Goal: Task Accomplishment & Management: Use online tool/utility

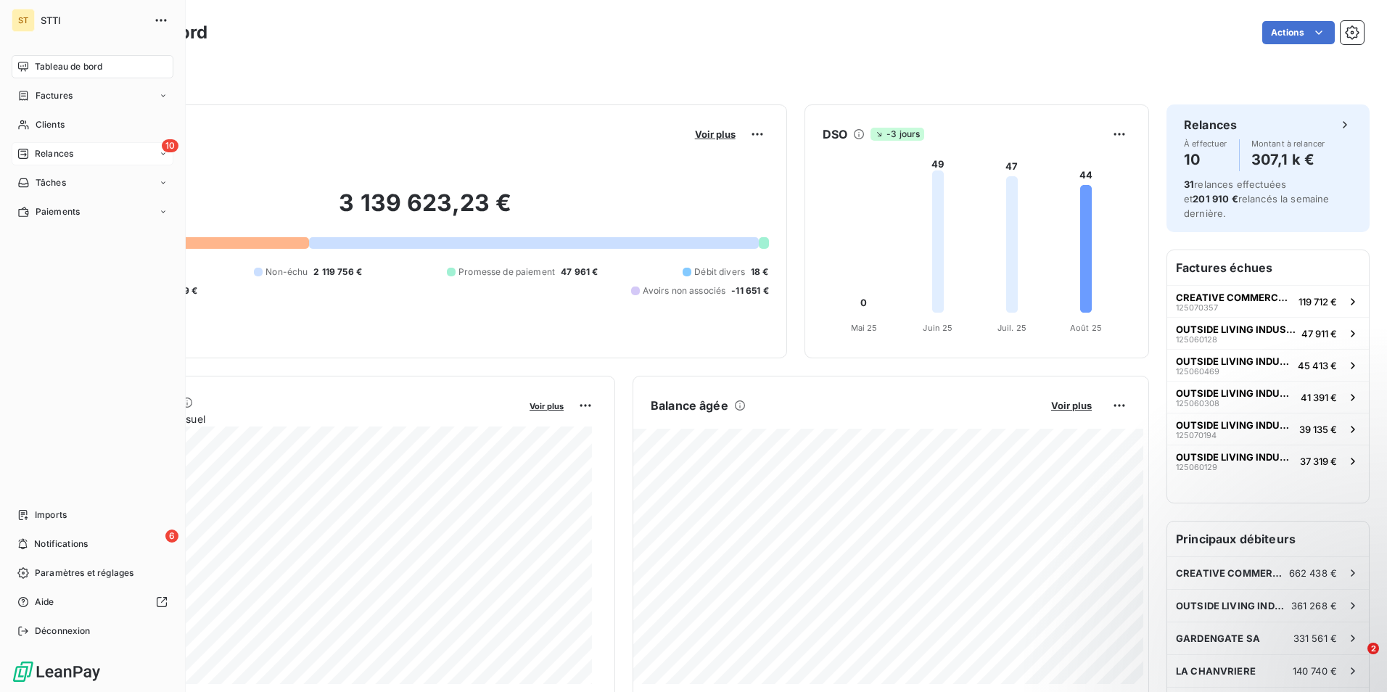
click at [68, 152] on span "Relances" at bounding box center [54, 153] width 38 height 13
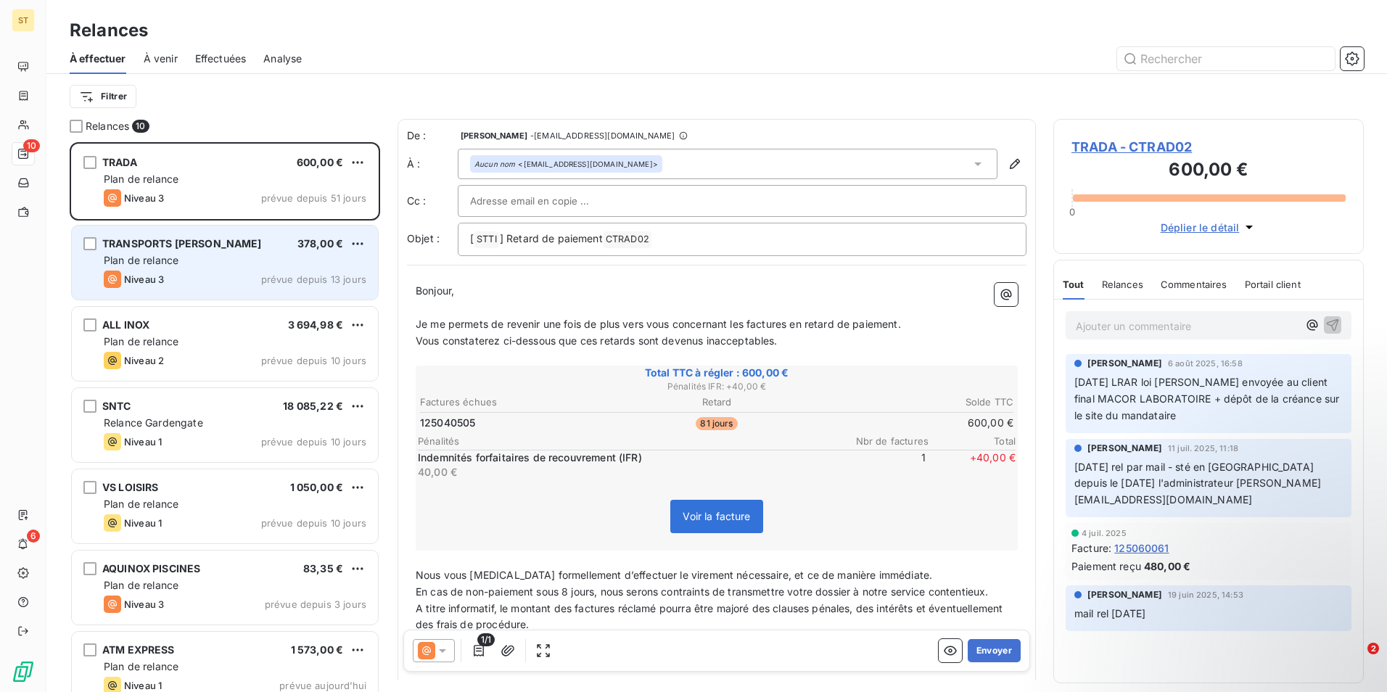
click at [181, 262] on div "Plan de relance" at bounding box center [235, 260] width 263 height 15
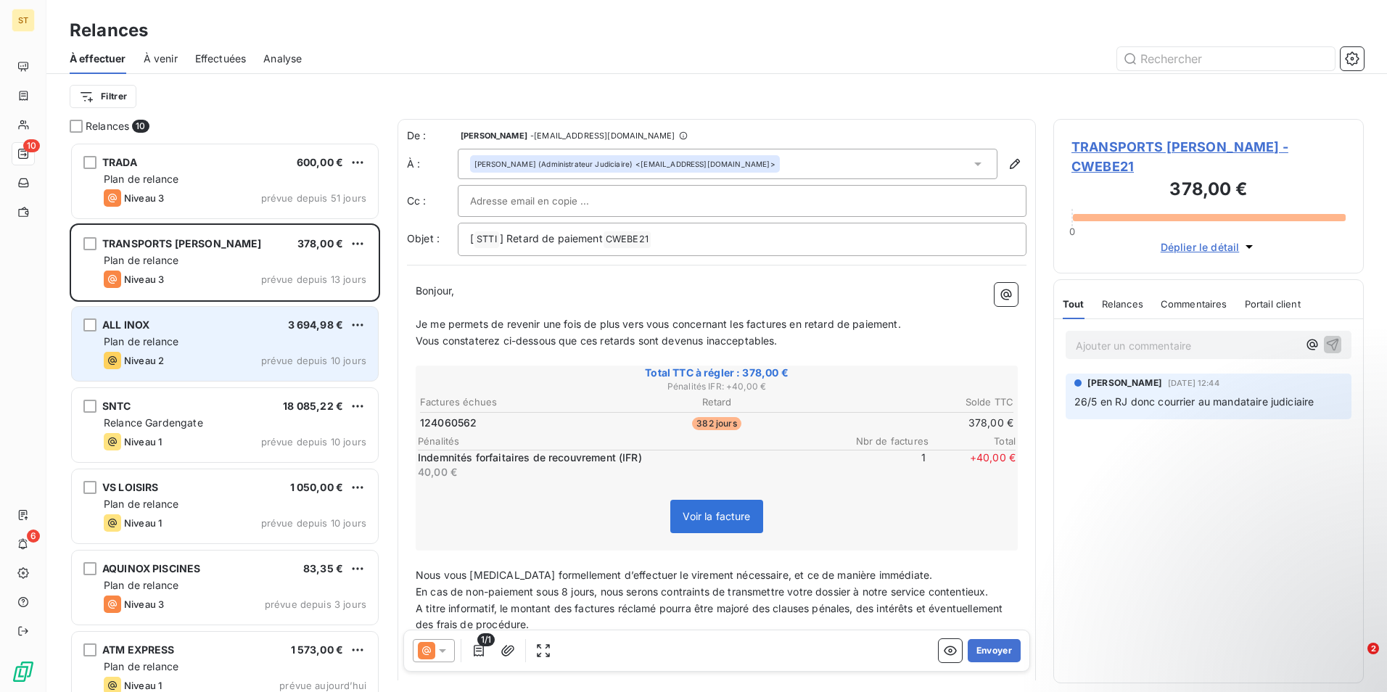
click at [192, 340] on div "Plan de relance" at bounding box center [235, 341] width 263 height 15
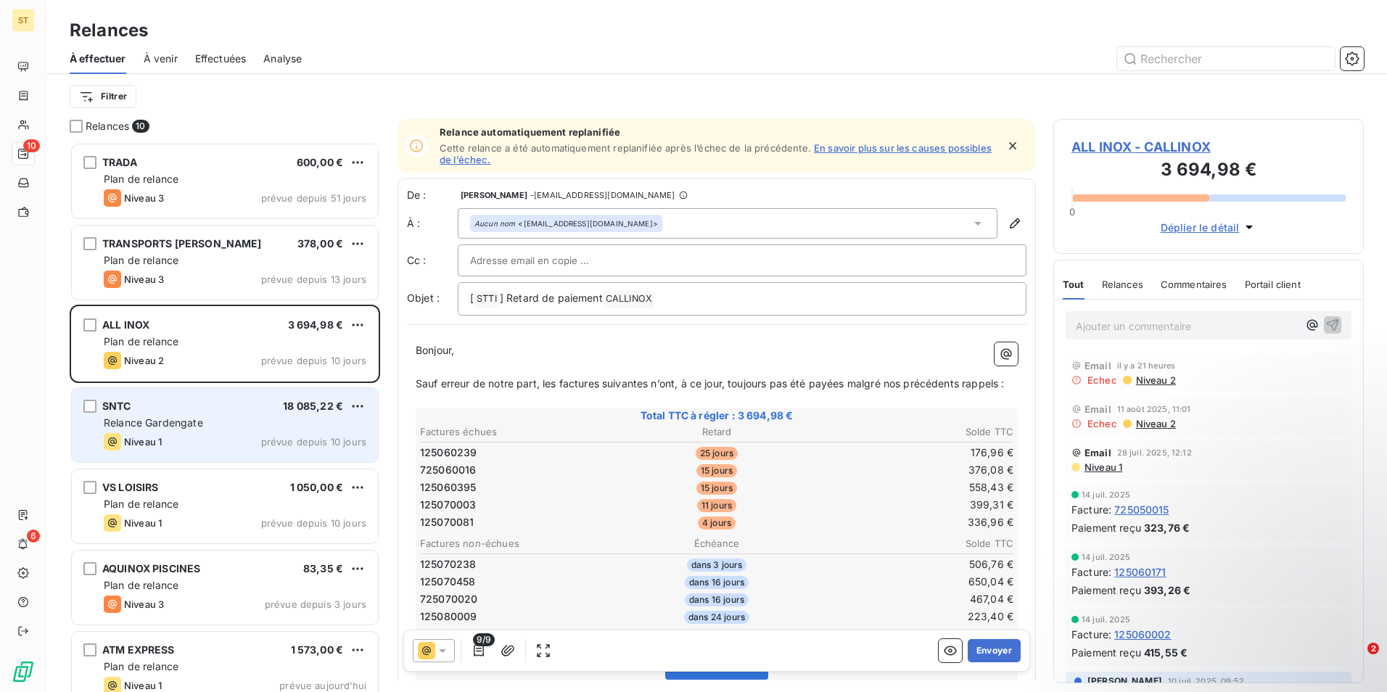
click at [183, 436] on div "Niveau 1 prévue depuis 10 jours" at bounding box center [235, 441] width 263 height 17
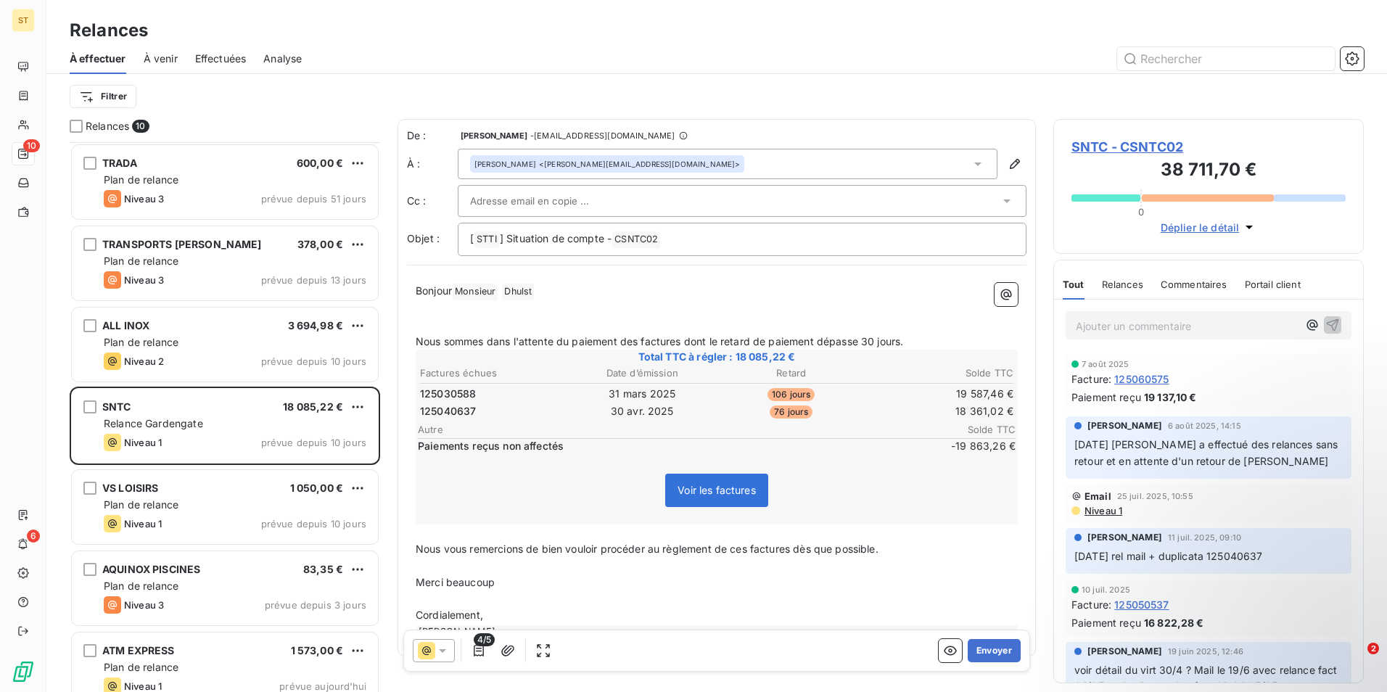
scroll to position [146, 0]
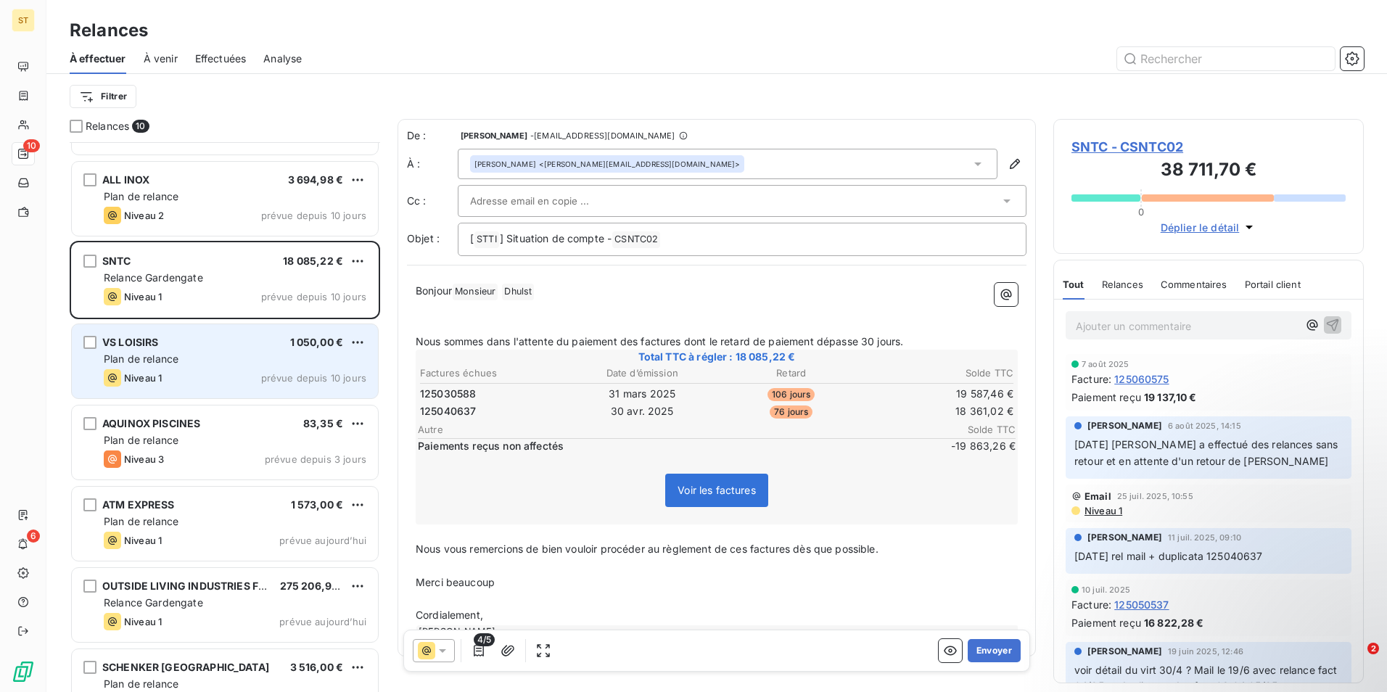
click at [187, 351] on div "VS LOISIRS 1 050,00 € Plan de relance Niveau 1 prévue depuis 10 jours" at bounding box center [225, 361] width 306 height 74
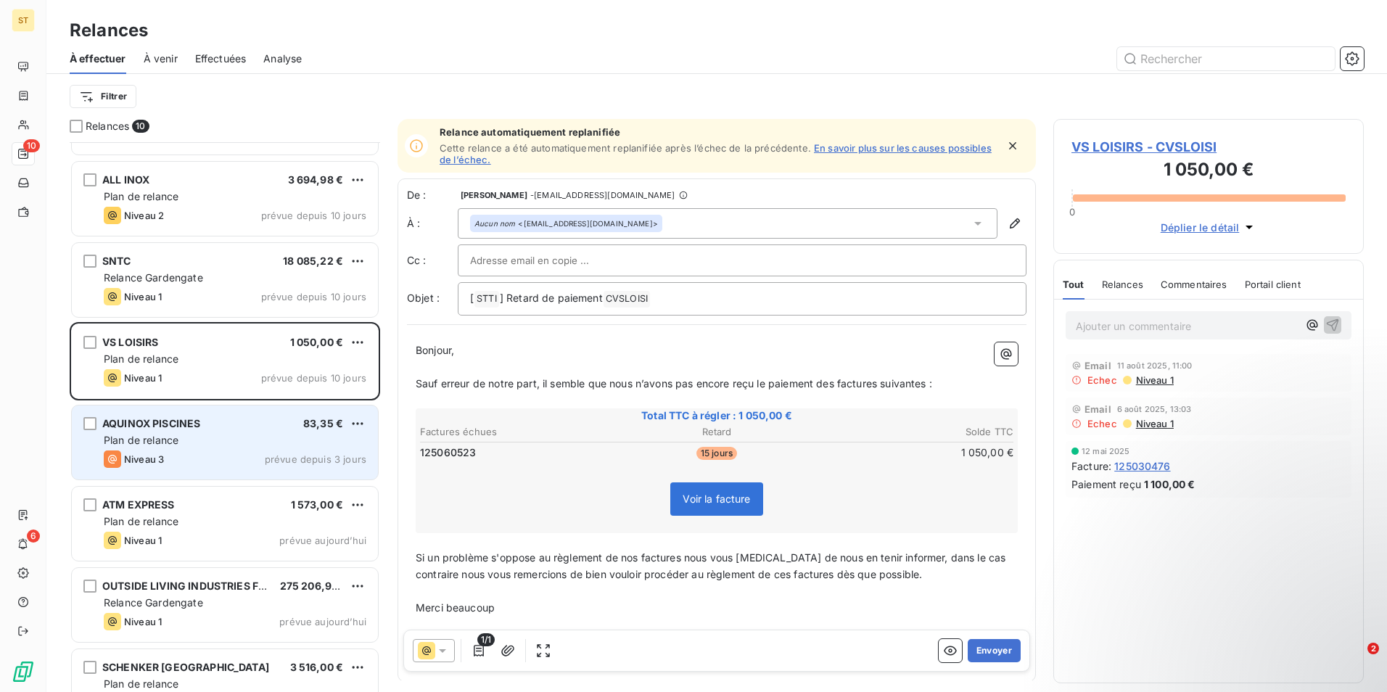
click at [194, 426] on span "AQUINOX PISCINES" at bounding box center [151, 423] width 98 height 12
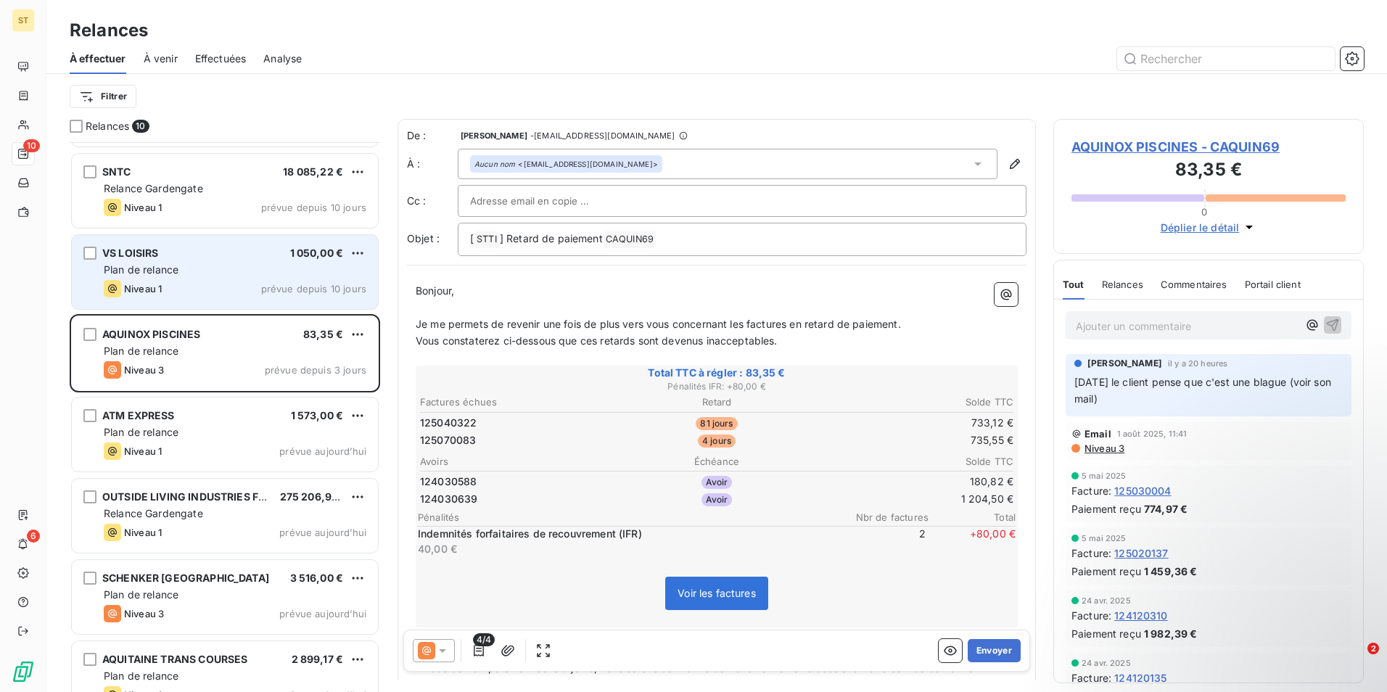
scroll to position [263, 0]
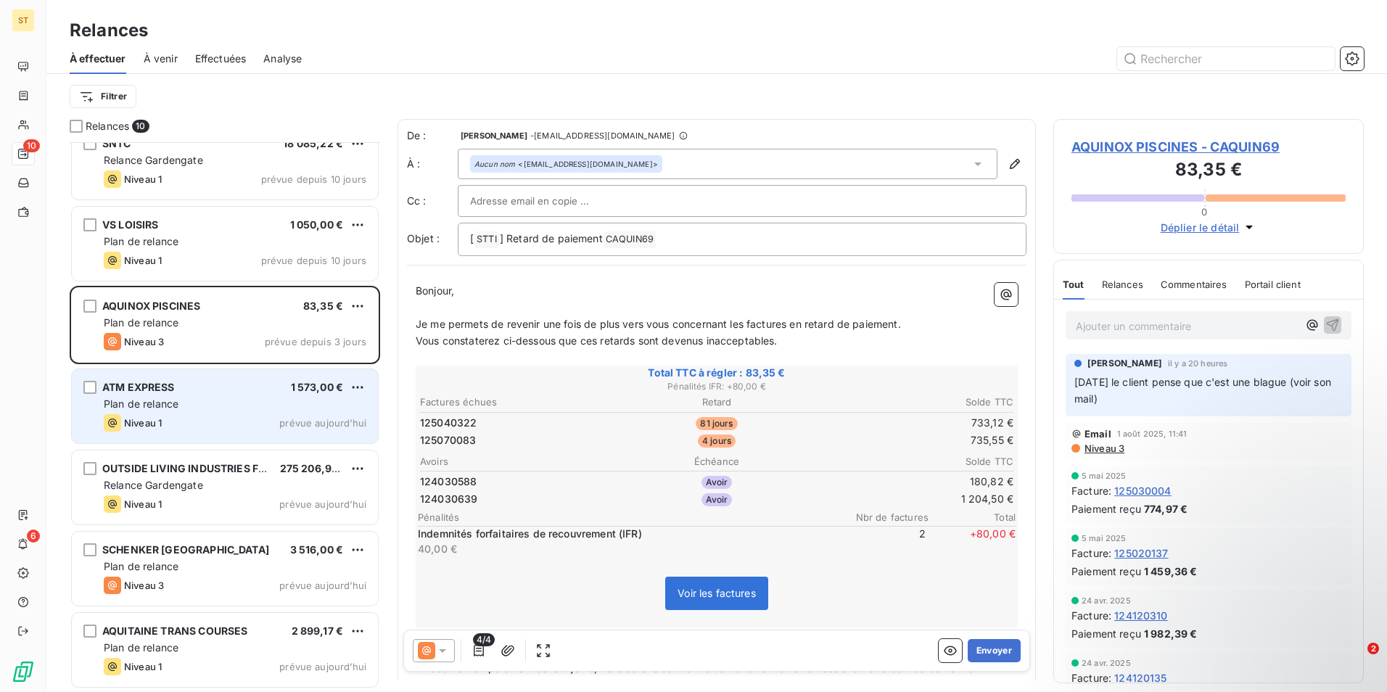
click at [223, 397] on div "Plan de relance" at bounding box center [235, 404] width 263 height 15
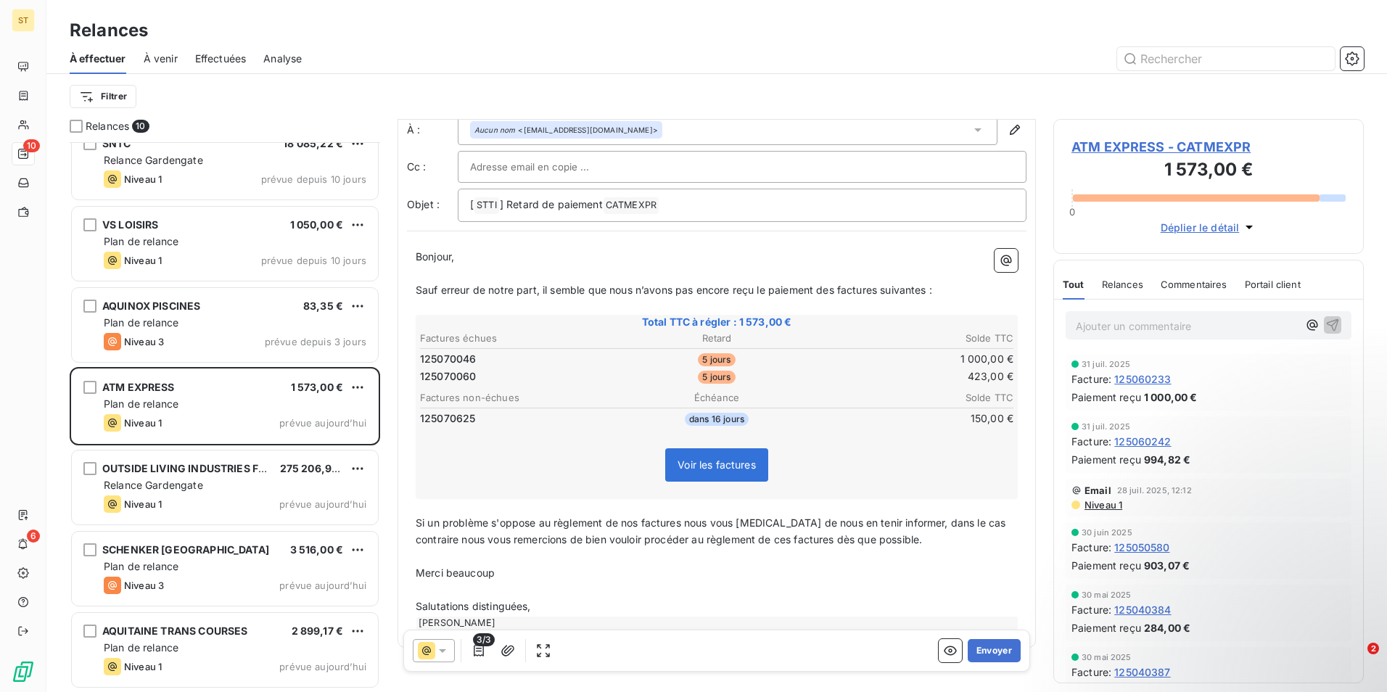
scroll to position [62, 0]
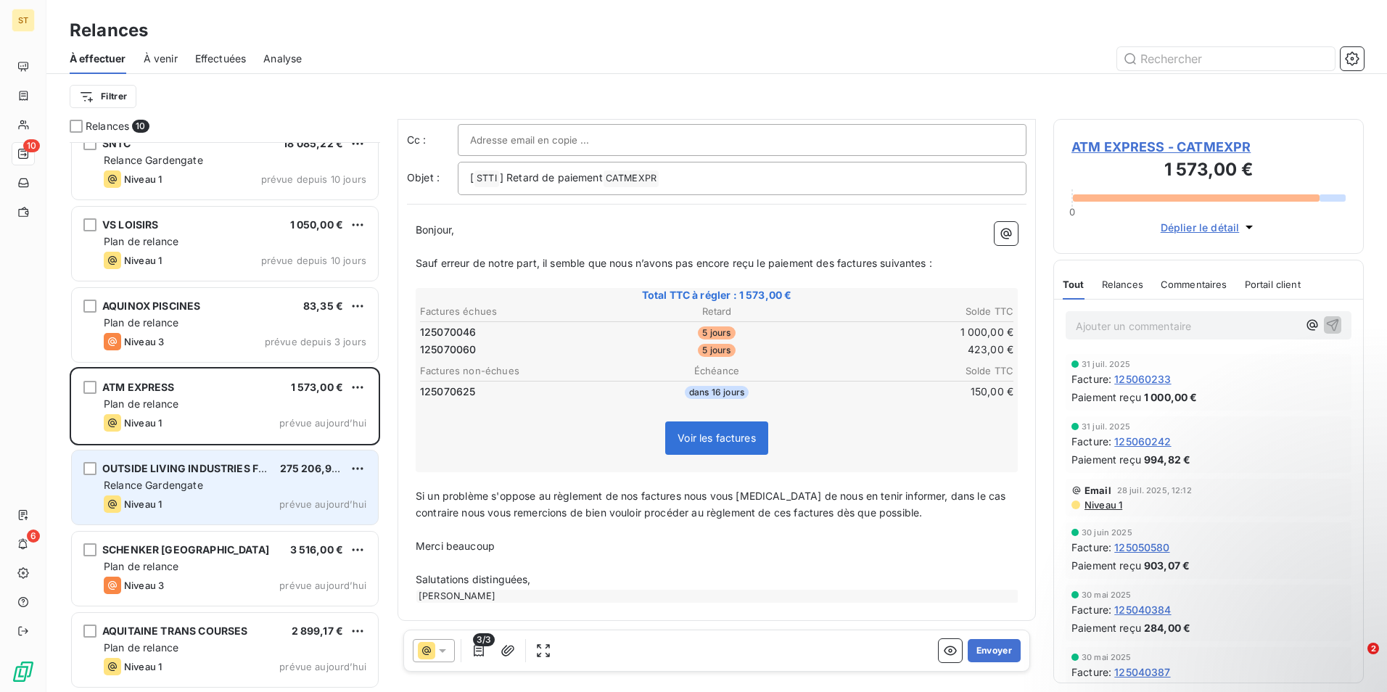
click at [194, 488] on span "Relance Gardengate" at bounding box center [153, 485] width 99 height 12
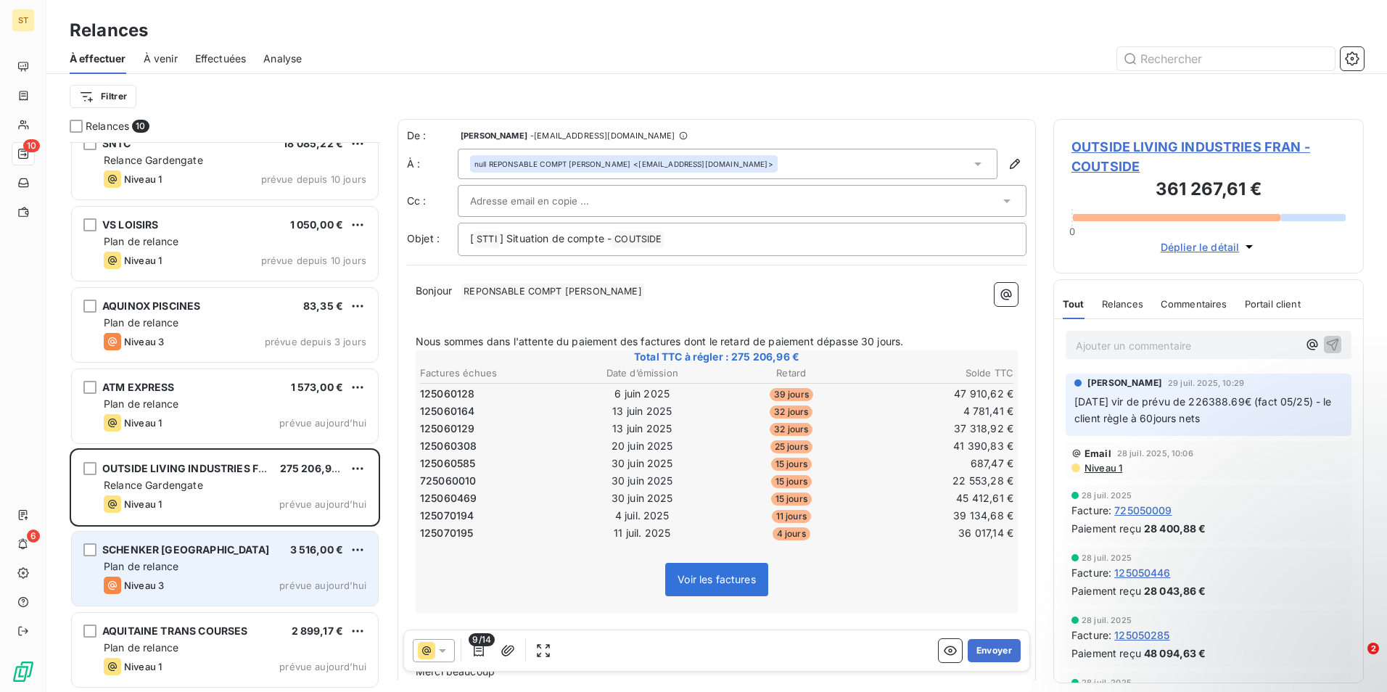
click at [218, 564] on div "Plan de relance" at bounding box center [235, 566] width 263 height 15
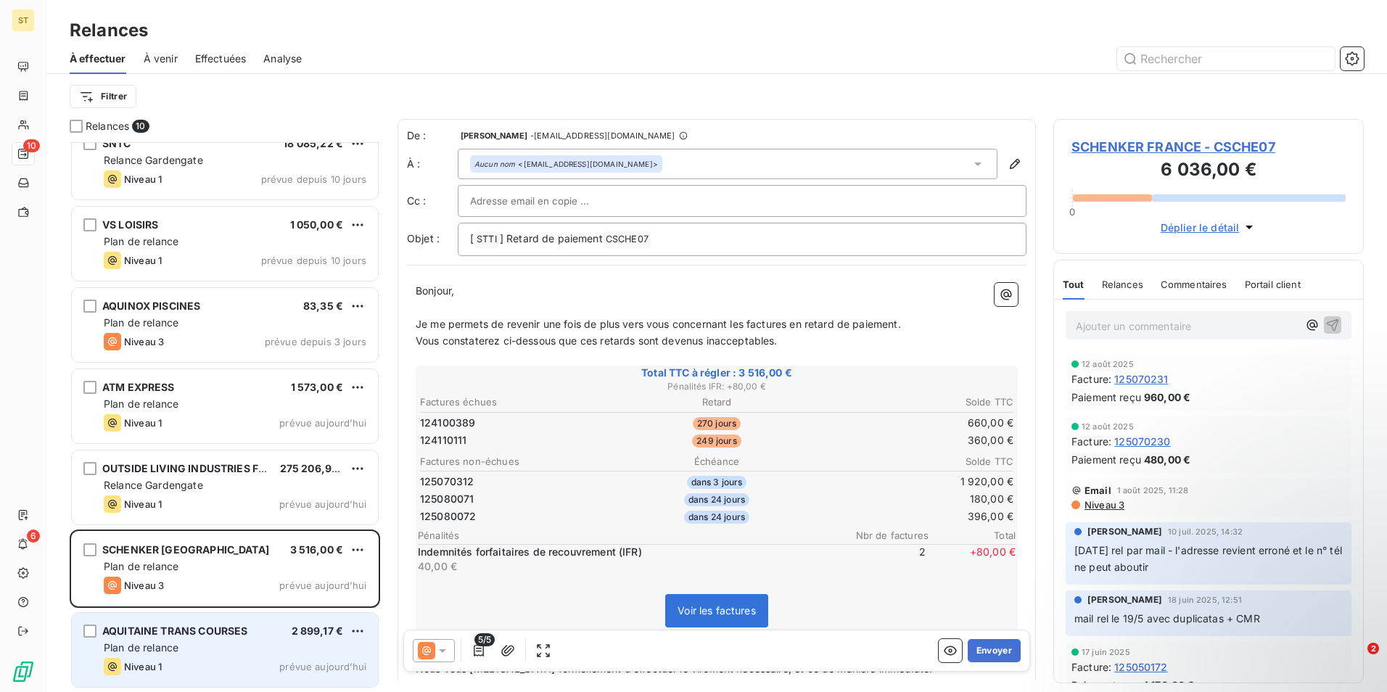
click at [189, 640] on div "AQUITAINE TRANS COURSES 2 899,17 € Plan de relance Niveau 1 prévue [DATE]" at bounding box center [225, 650] width 306 height 74
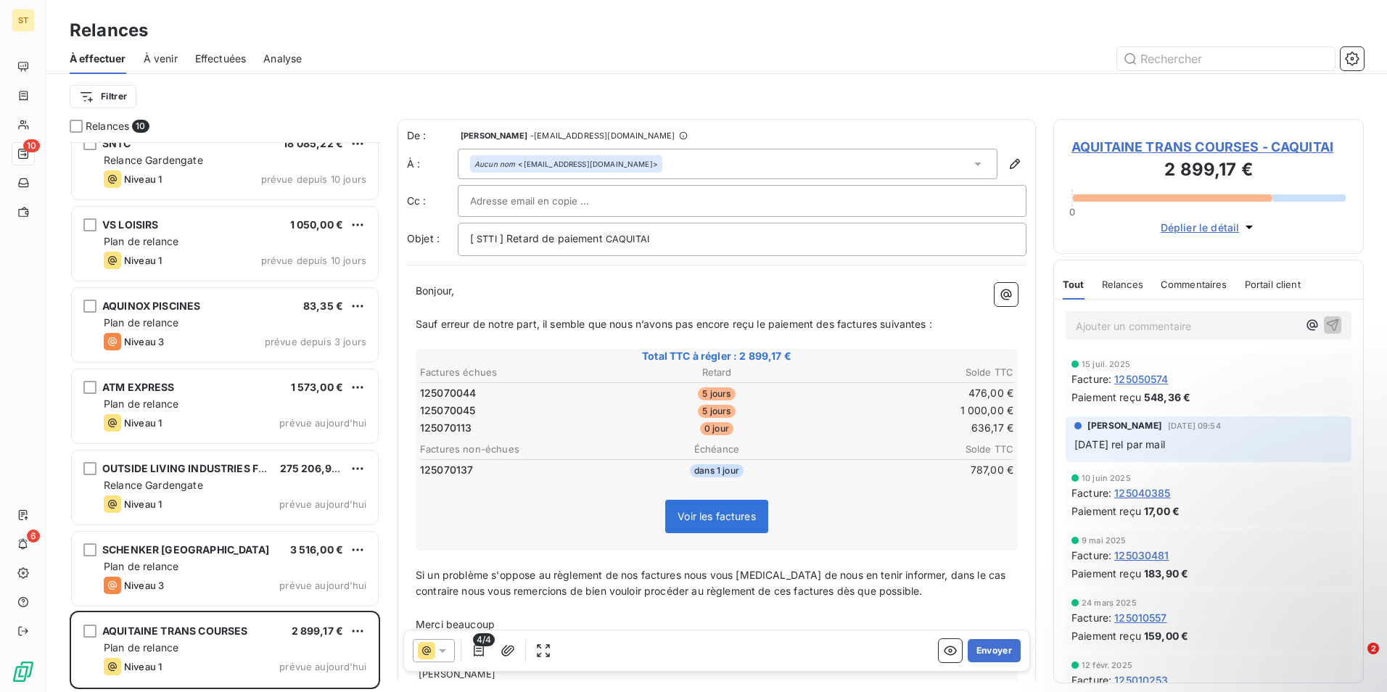
click at [779, 35] on div "Relances" at bounding box center [716, 30] width 1341 height 26
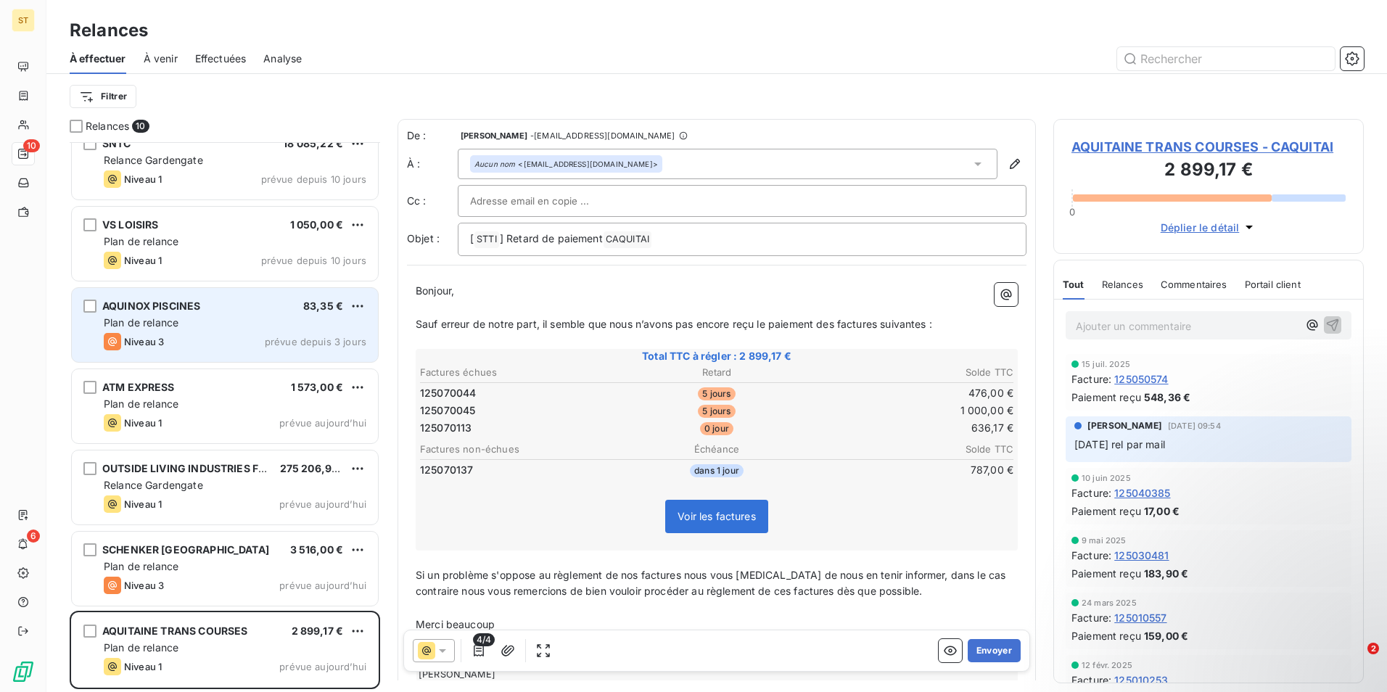
click at [198, 329] on div "Plan de relance" at bounding box center [235, 323] width 263 height 15
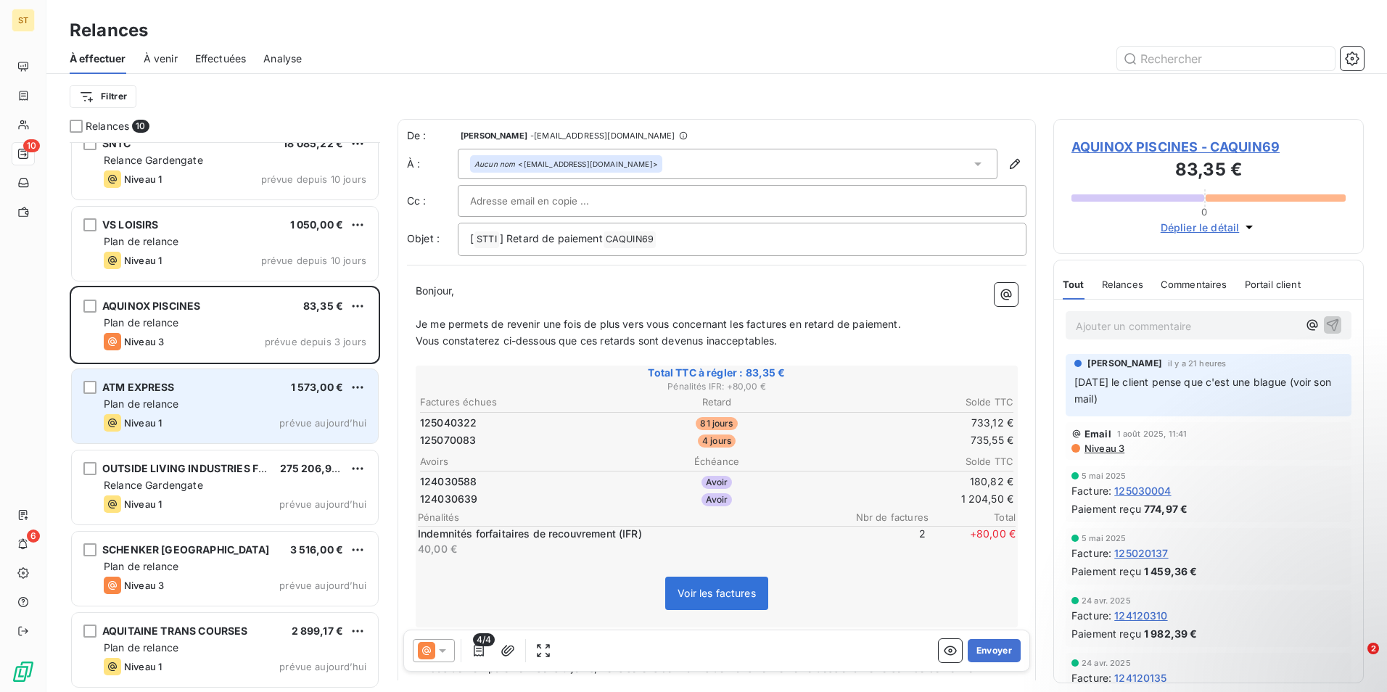
click at [183, 400] on div "Plan de relance" at bounding box center [235, 404] width 263 height 15
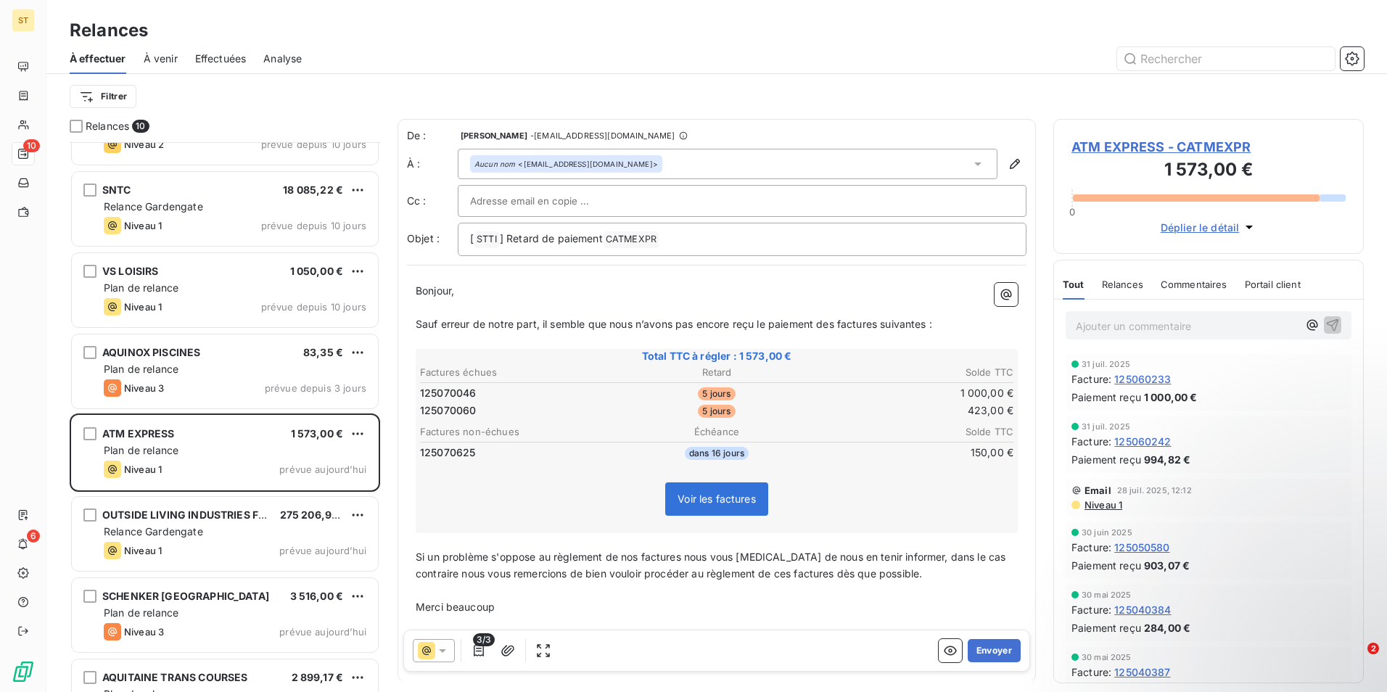
scroll to position [218, 0]
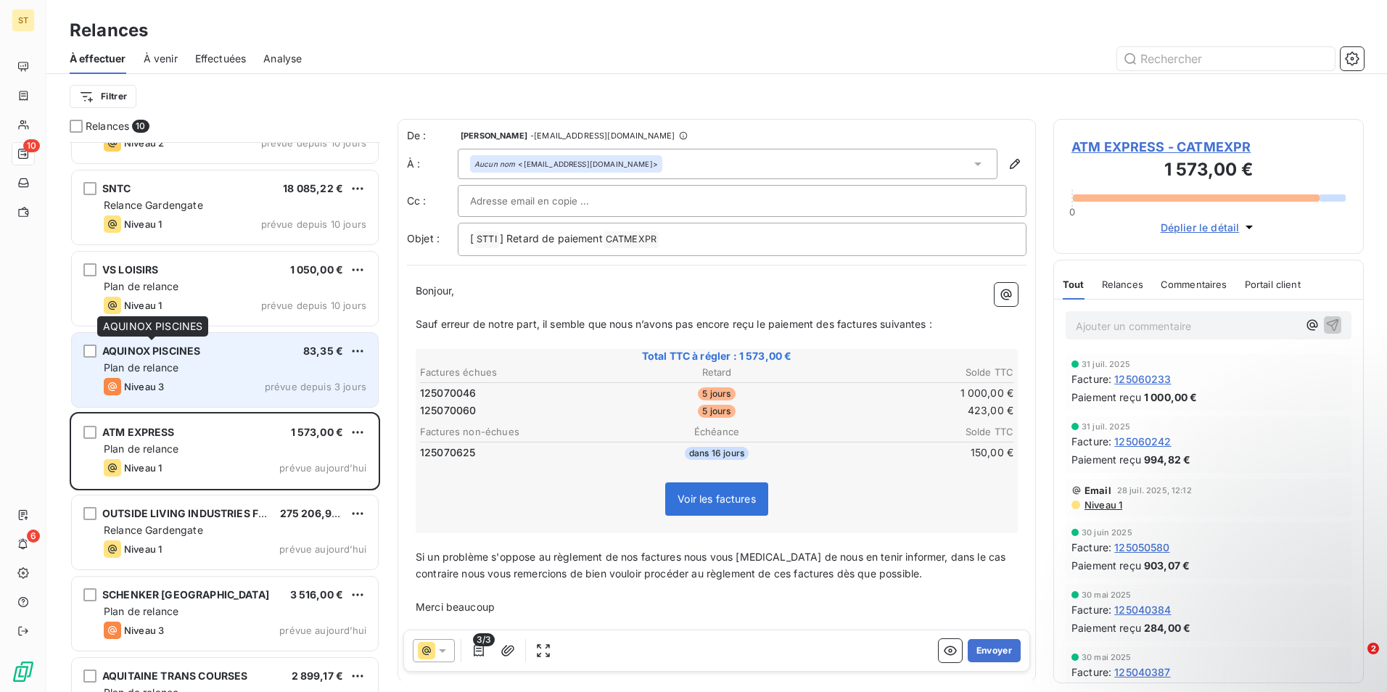
click at [187, 358] on div "AQUINOX PISCINES" at bounding box center [151, 351] width 98 height 15
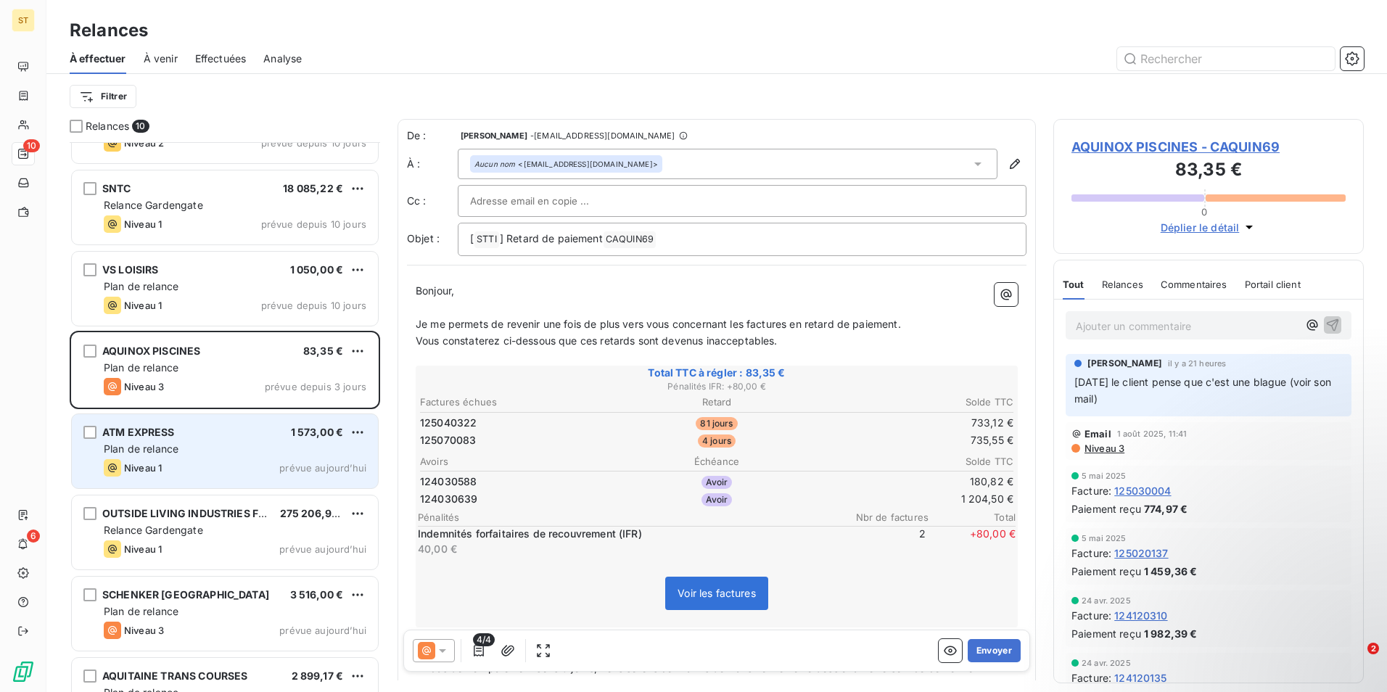
click at [205, 438] on div "ATM EXPRESS 1 573,00 €" at bounding box center [235, 432] width 263 height 13
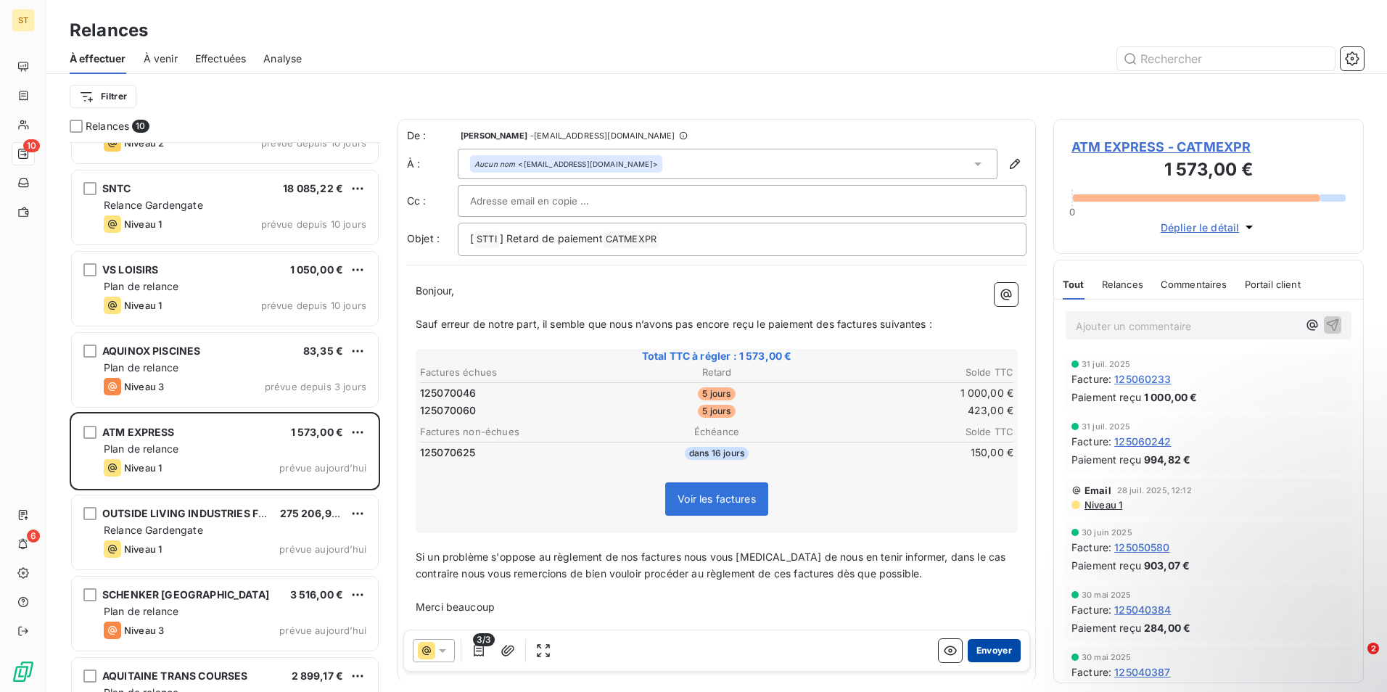
click at [982, 654] on button "Envoyer" at bounding box center [994, 650] width 53 height 23
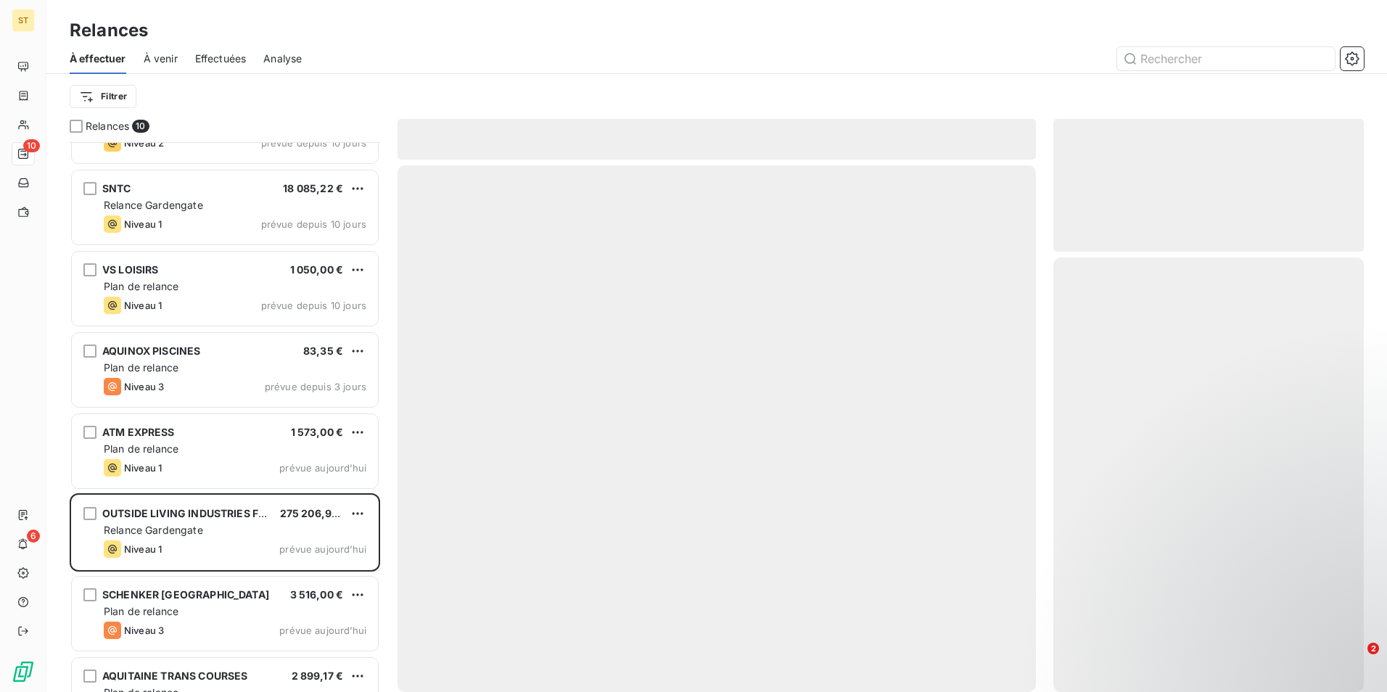
scroll to position [181, 0]
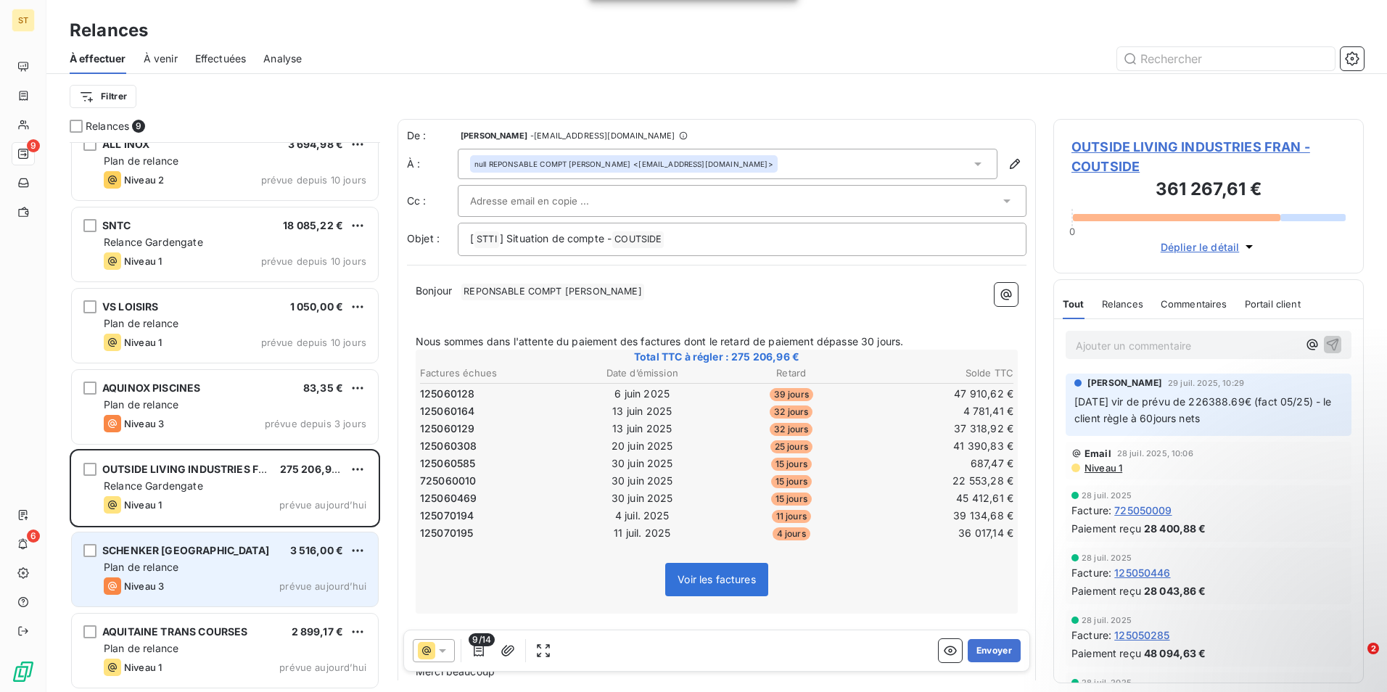
click at [204, 570] on div "Plan de relance" at bounding box center [235, 567] width 263 height 15
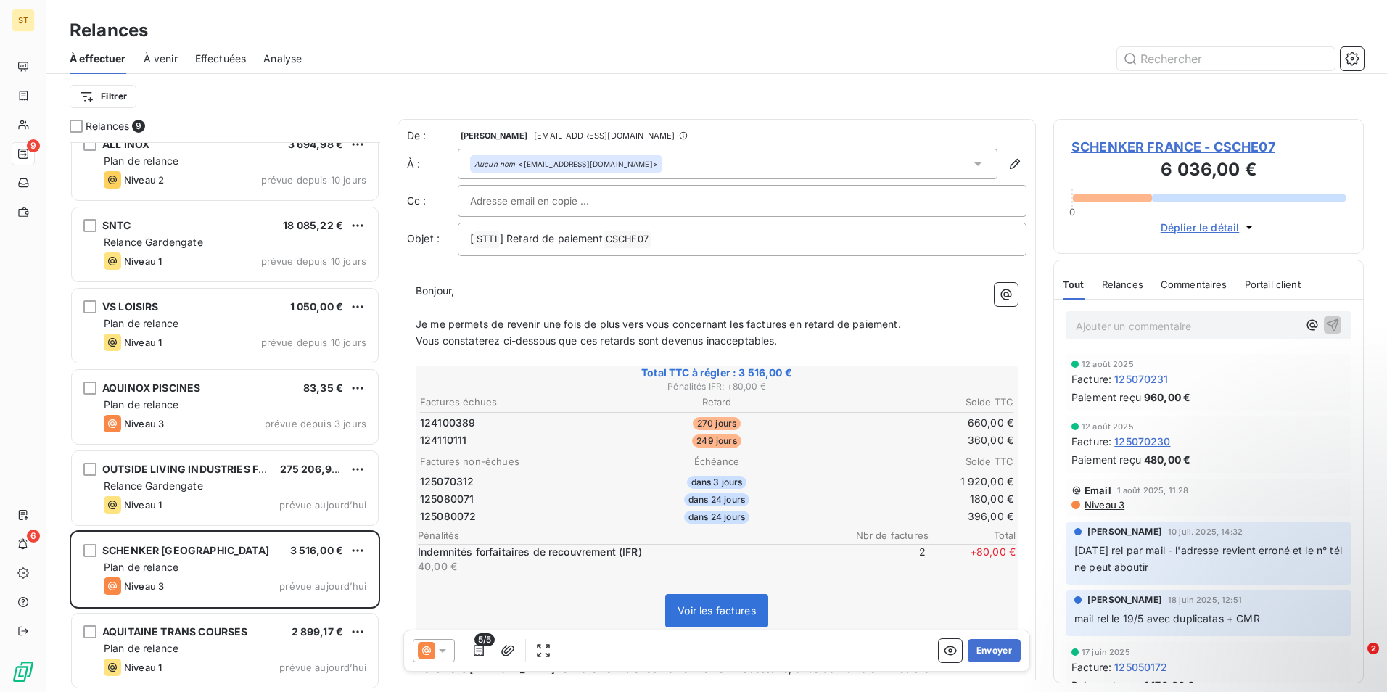
scroll to position [182, 0]
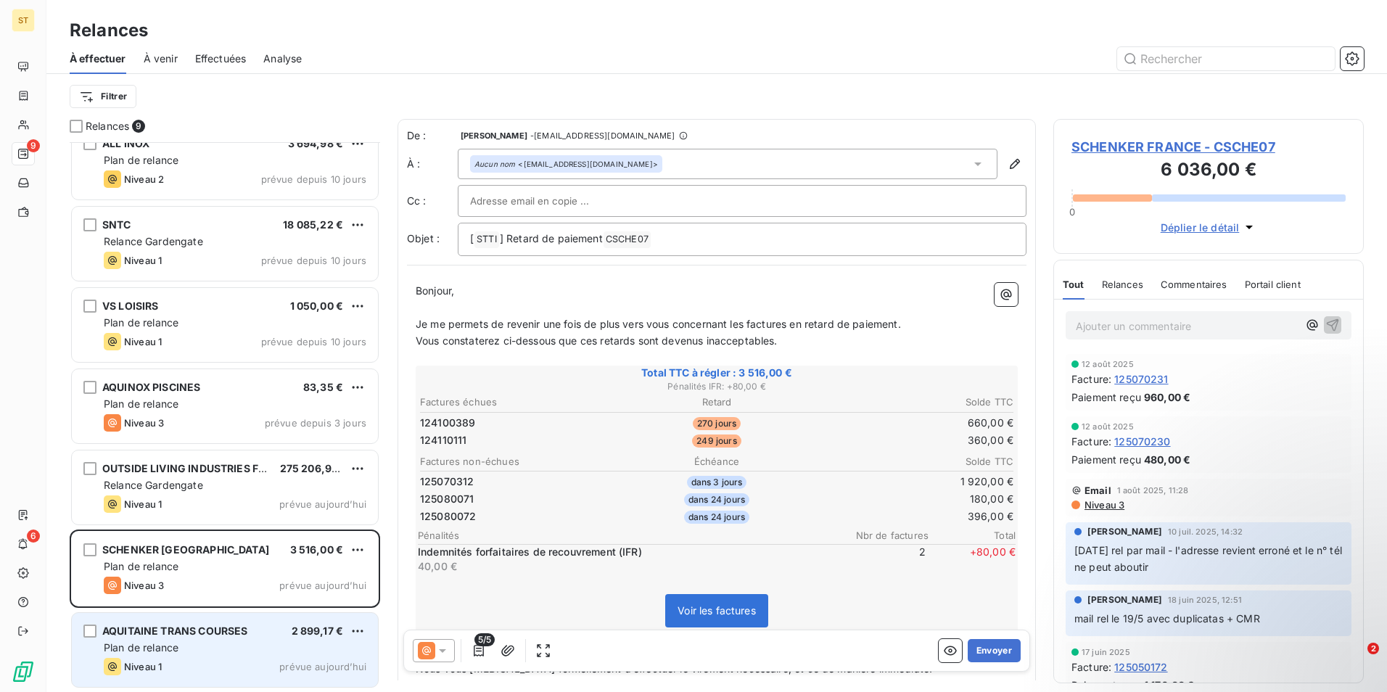
click at [202, 646] on div "Plan de relance" at bounding box center [235, 648] width 263 height 15
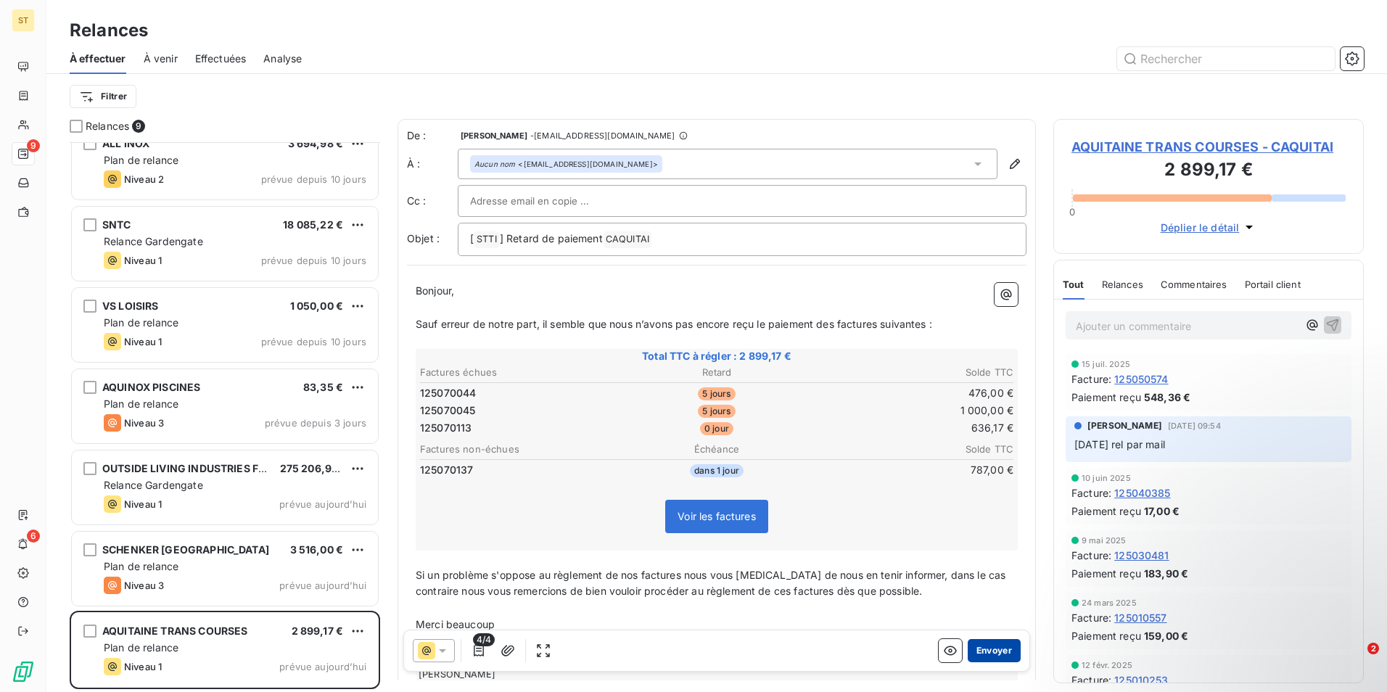
click at [989, 652] on button "Envoyer" at bounding box center [994, 650] width 53 height 23
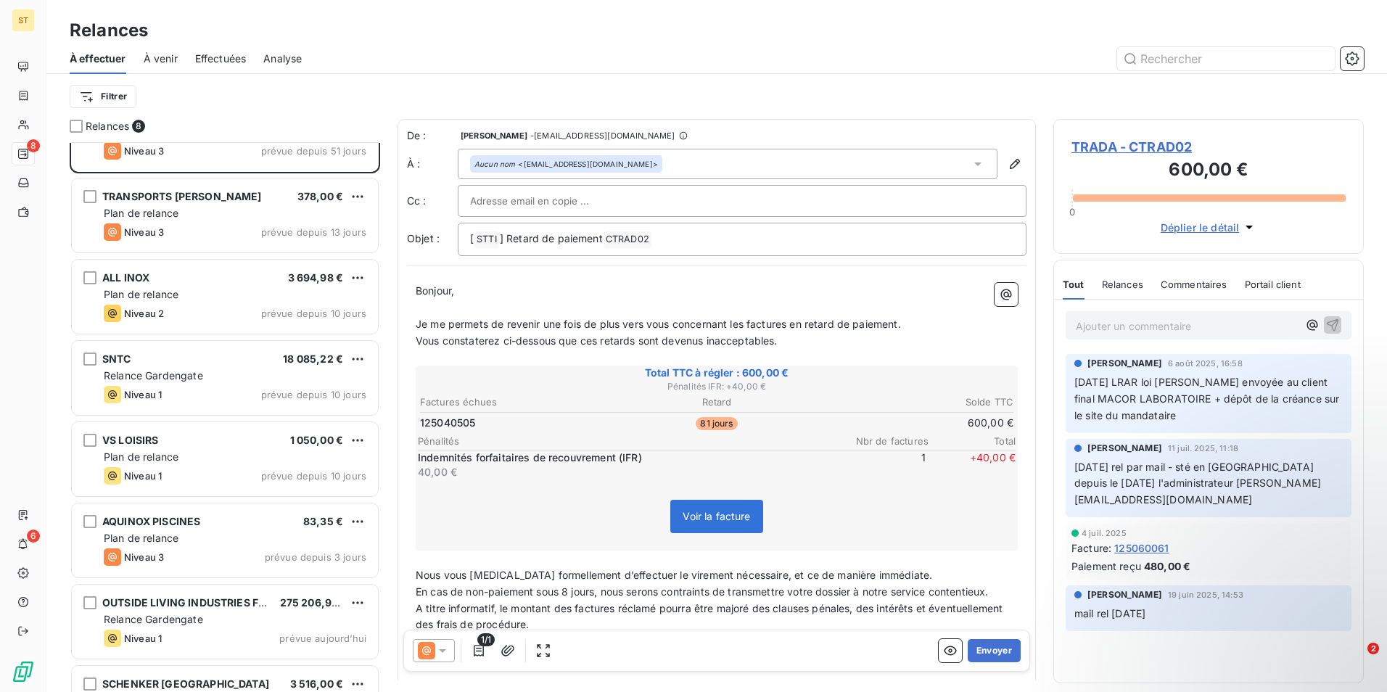
scroll to position [101, 0]
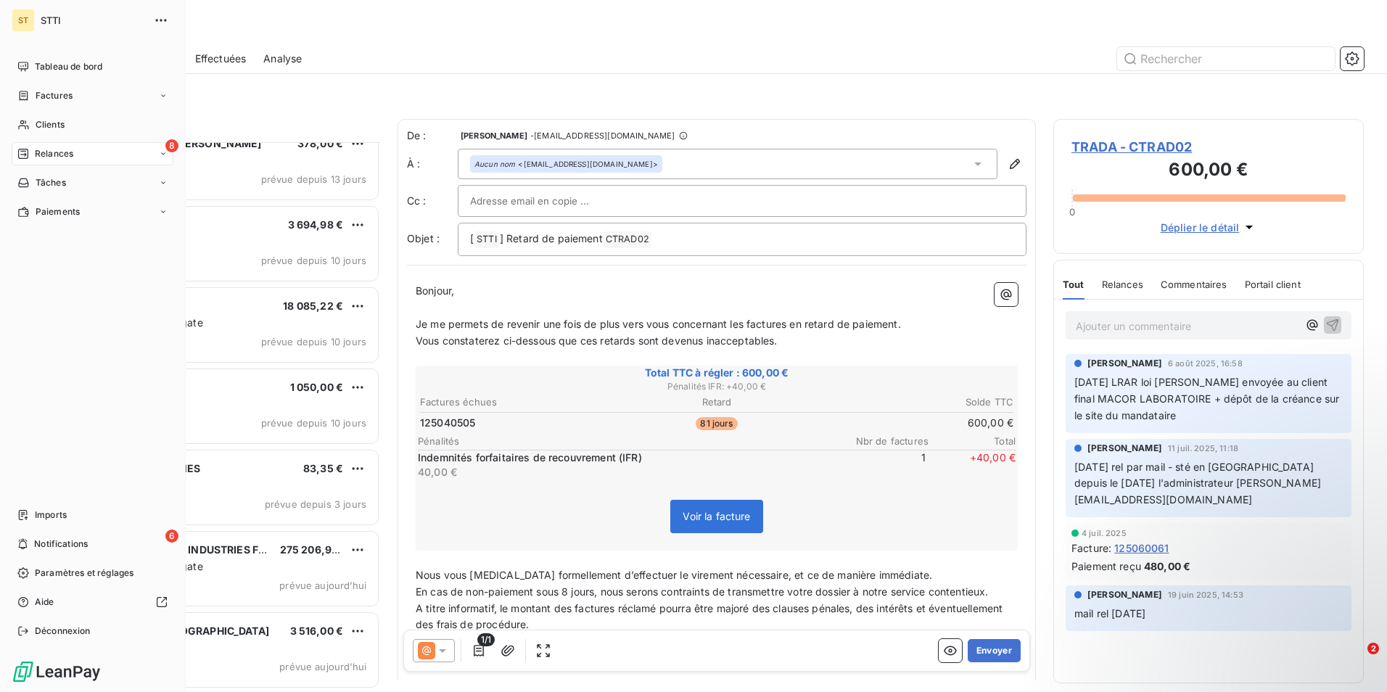
click at [109, 154] on div "8 Relances" at bounding box center [93, 153] width 162 height 23
click at [73, 239] on span "Effectuées" at bounding box center [57, 240] width 45 height 13
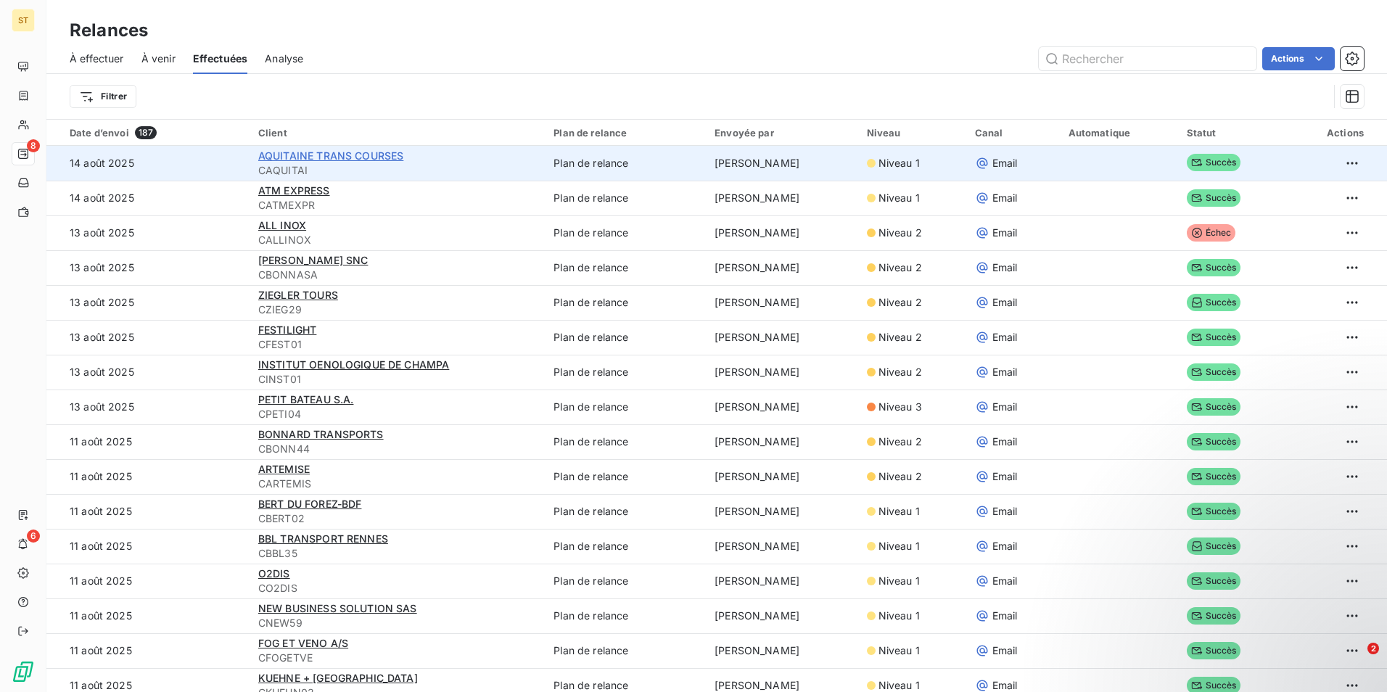
click at [282, 160] on span "AQUITAINE TRANS COURSES" at bounding box center [330, 155] width 145 height 12
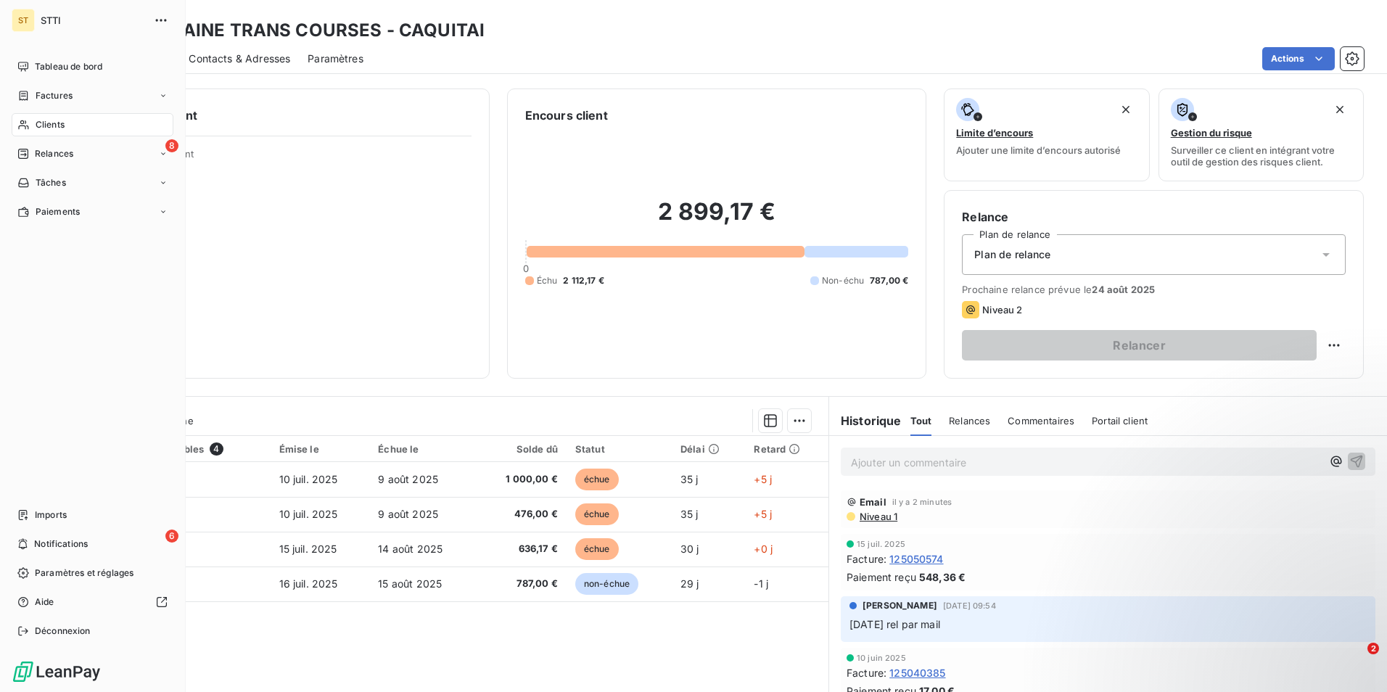
click at [49, 152] on span "Relances" at bounding box center [54, 153] width 38 height 13
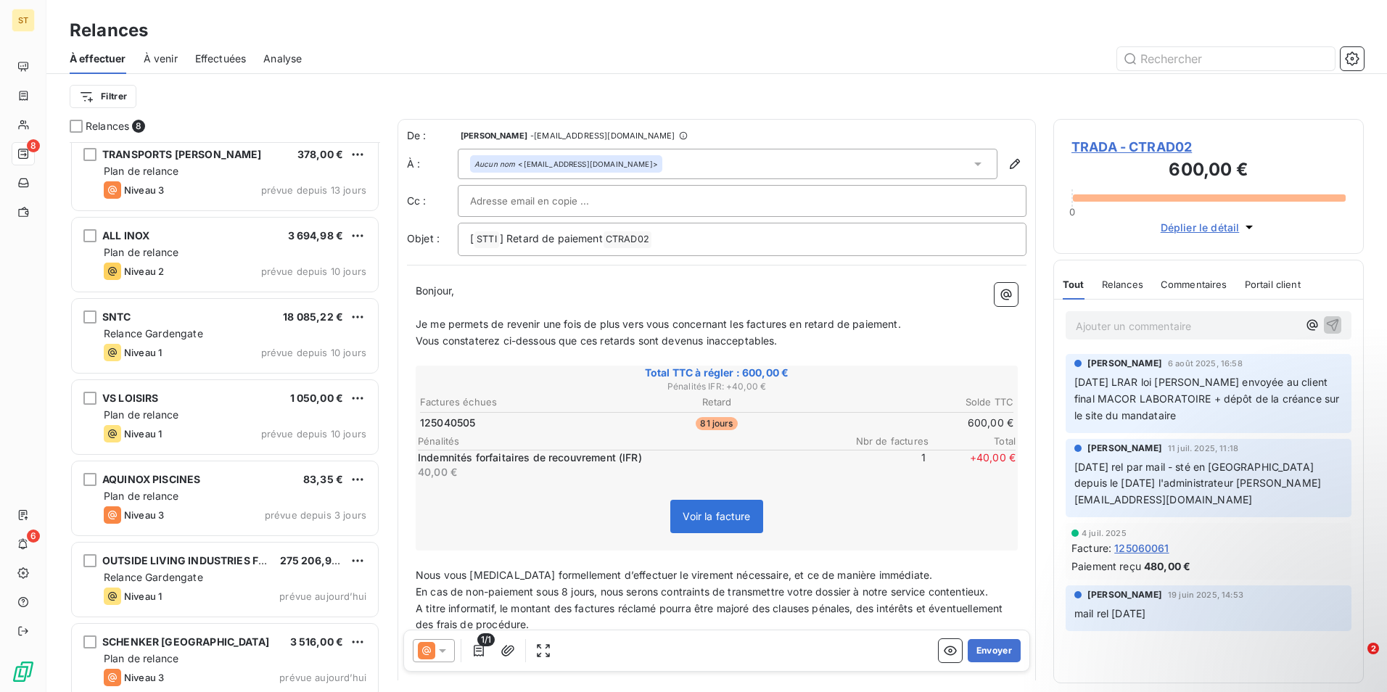
scroll to position [101, 0]
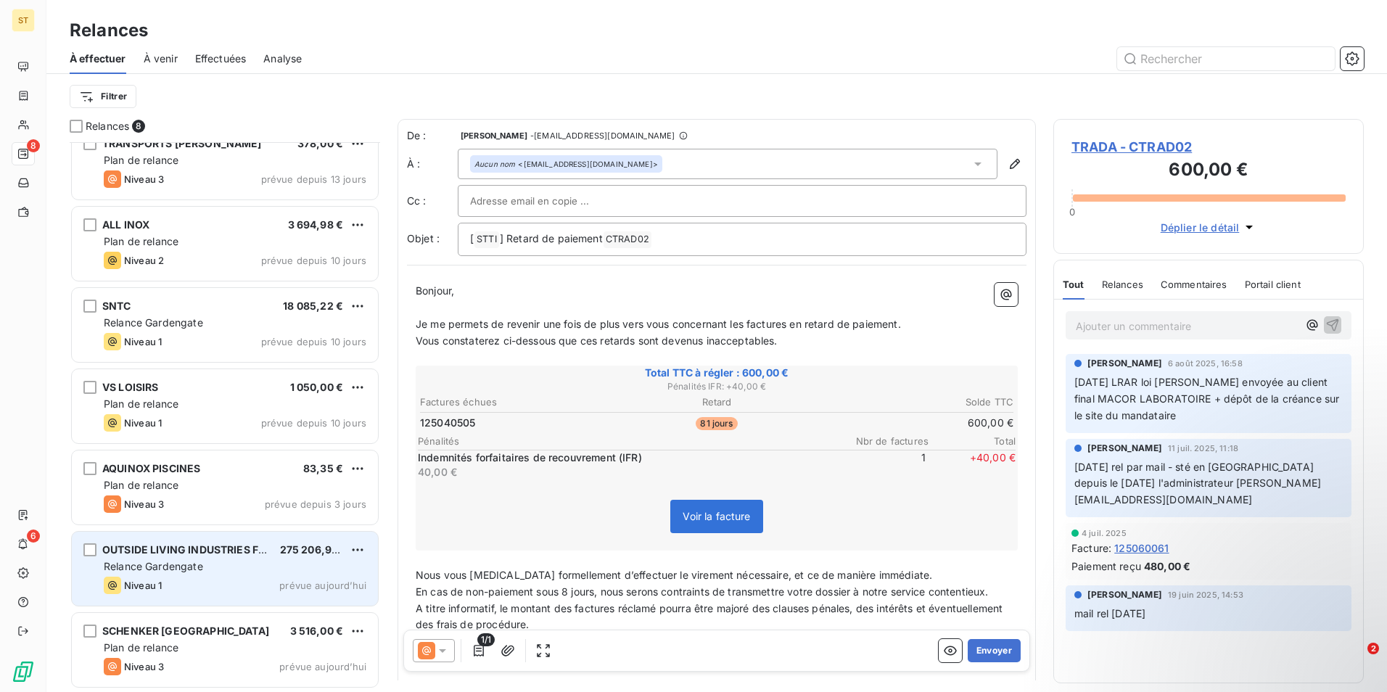
click at [206, 570] on div "Relance Gardengate" at bounding box center [235, 566] width 263 height 15
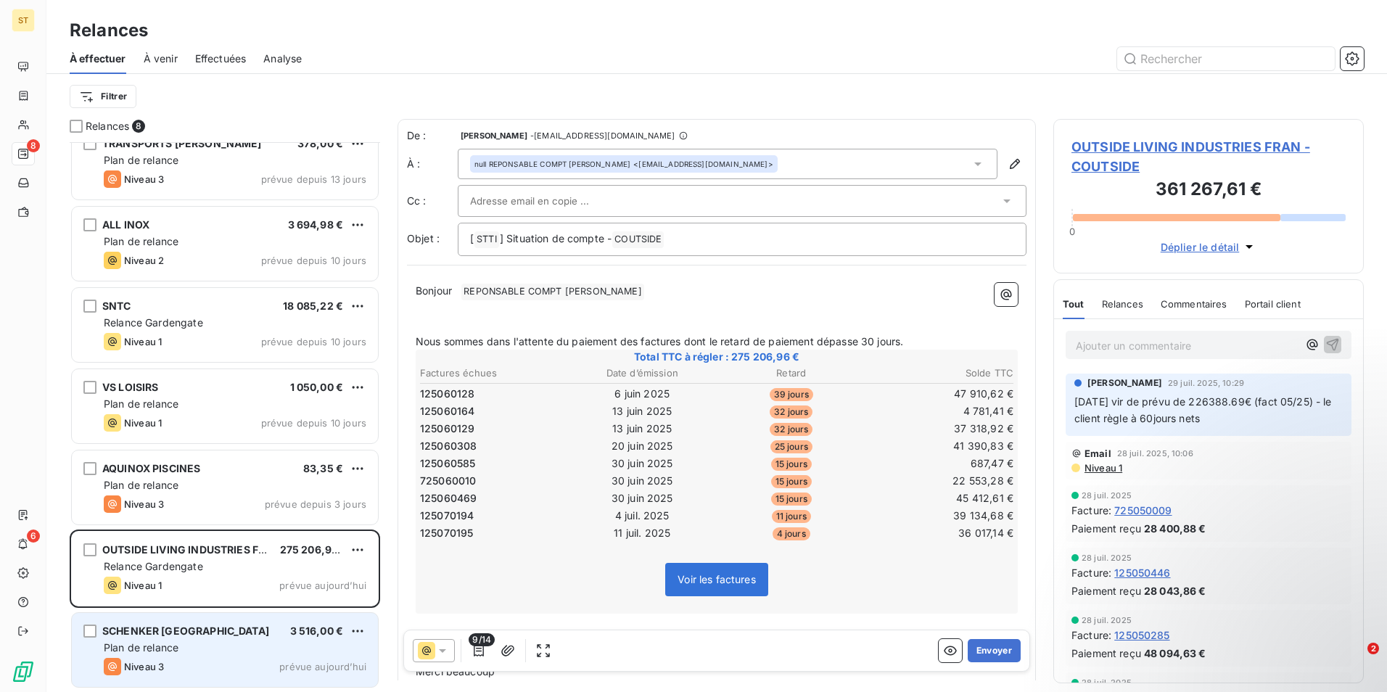
click at [200, 653] on div "Plan de relance" at bounding box center [235, 648] width 263 height 15
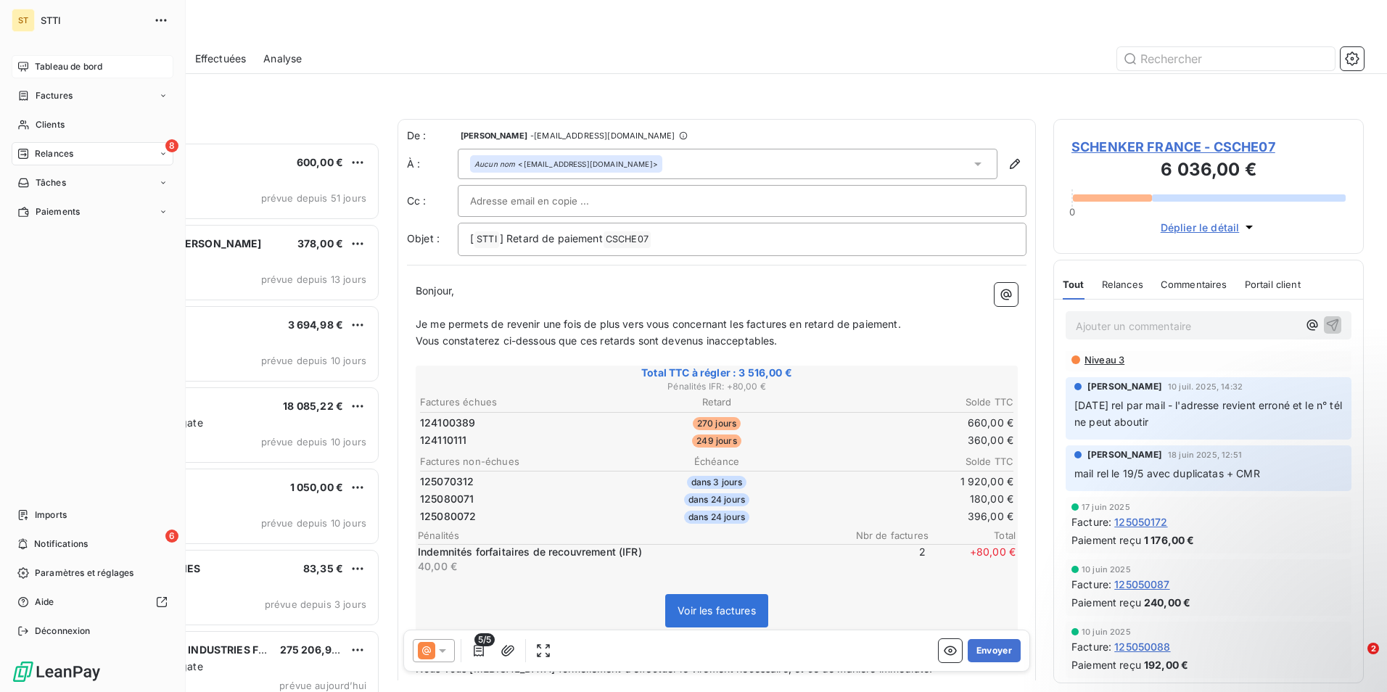
click at [84, 65] on span "Tableau de bord" at bounding box center [68, 66] width 67 height 13
